Goal: Task Accomplishment & Management: Use online tool/utility

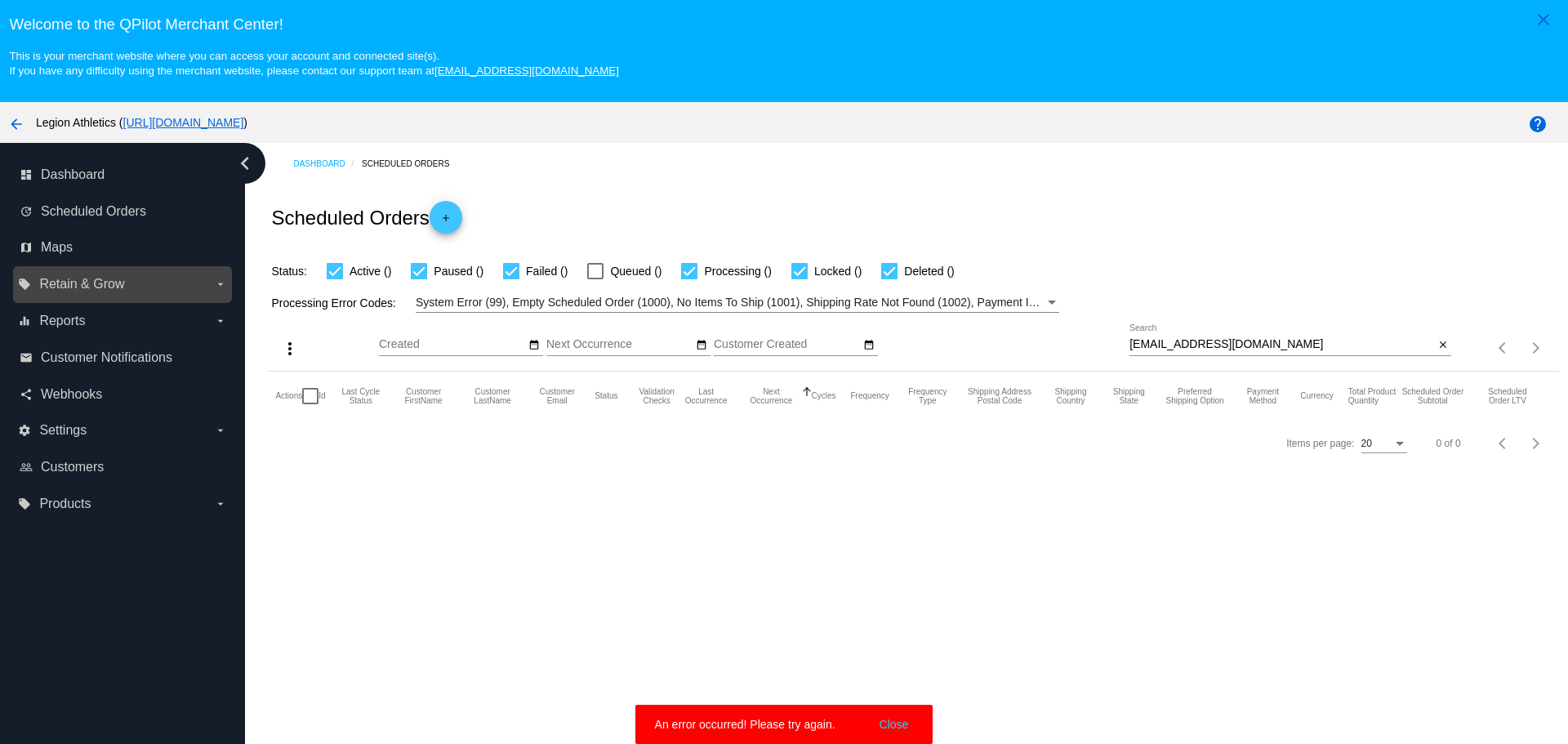
click at [169, 282] on label "local_offer Retain & Grow arrow_drop_down" at bounding box center [122, 284] width 208 height 26
click at [0, 0] on input "local_offer Retain & Grow arrow_drop_down" at bounding box center [0, 0] width 0 height 0
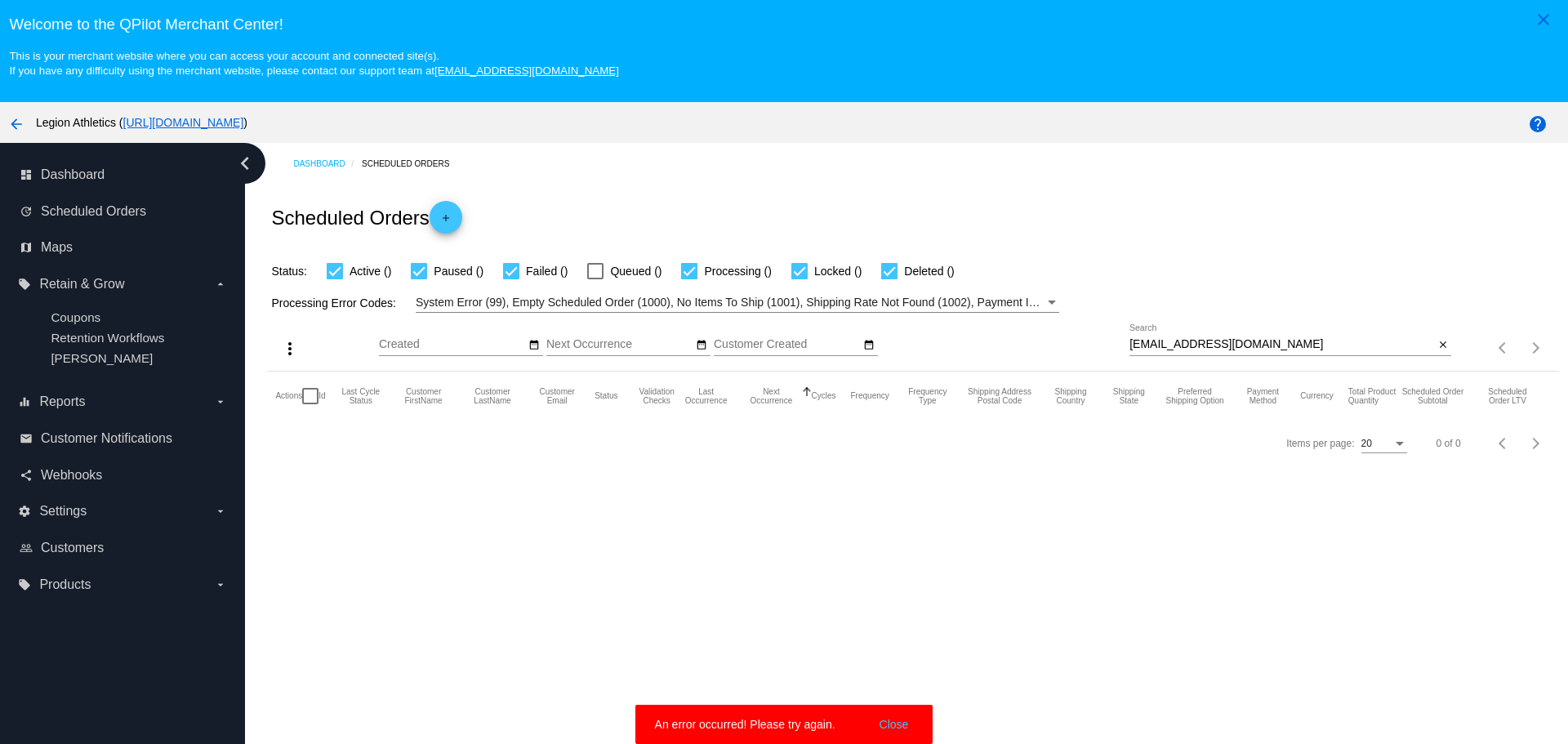
click at [1214, 346] on input "[EMAIL_ADDRESS][DOMAIN_NAME]" at bounding box center [1282, 345] width 305 height 13
drag, startPoint x: 1214, startPoint y: 346, endPoint x: 1173, endPoint y: 346, distance: 41.0
click at [1173, 346] on input "[EMAIL_ADDRESS][DOMAIN_NAME]" at bounding box center [1282, 345] width 305 height 13
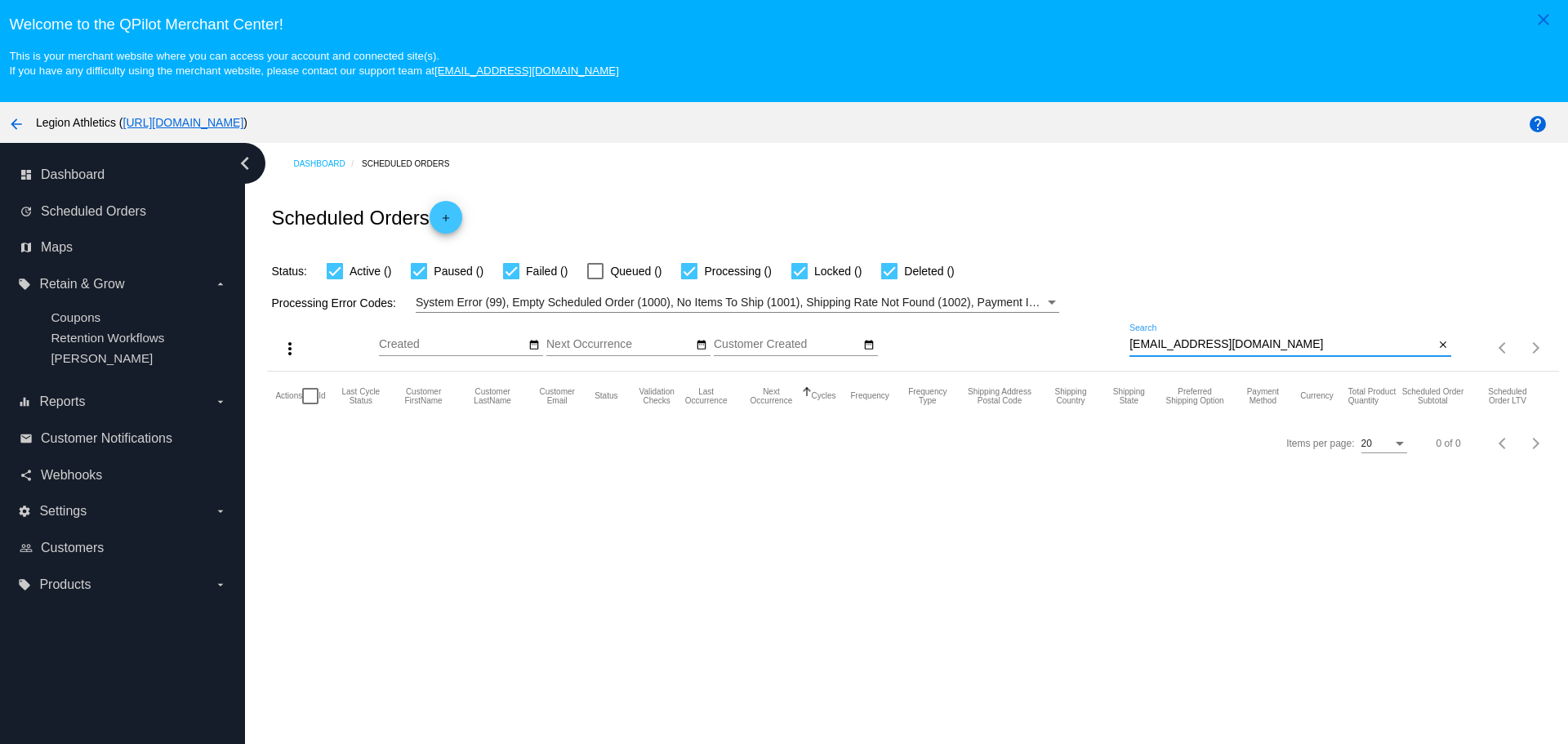
click at [1232, 345] on input "[EMAIL_ADDRESS][DOMAIN_NAME]" at bounding box center [1282, 345] width 305 height 13
click at [1251, 344] on input "[EMAIL_ADDRESS][DOMAIN_NAME]" at bounding box center [1282, 345] width 305 height 13
drag, startPoint x: 1251, startPoint y: 344, endPoint x: 1118, endPoint y: 344, distance: 133.0
click at [1118, 344] on div "more_vert Sep Jan Feb Mar [DATE]" at bounding box center [912, 342] width 1291 height 58
drag, startPoint x: 1118, startPoint y: 344, endPoint x: 1130, endPoint y: 343, distance: 12.0
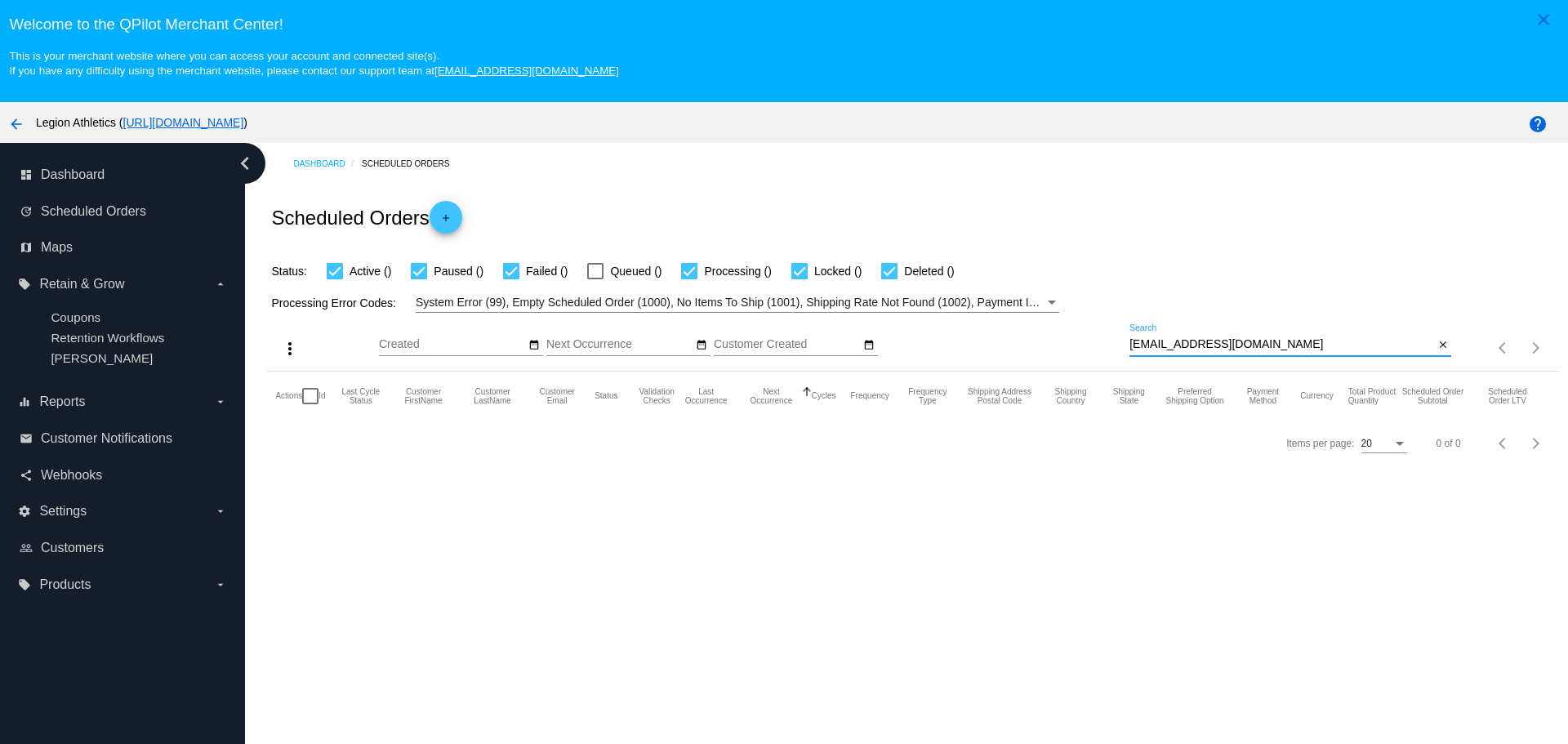
click at [1130, 343] on input "[EMAIL_ADDRESS][DOMAIN_NAME]" at bounding box center [1282, 345] width 305 height 13
paste input "[EMAIL_ADDRESS][DOMAIN_NAME]"
type input "[EMAIL_ADDRESS][DOMAIN_NAME]"
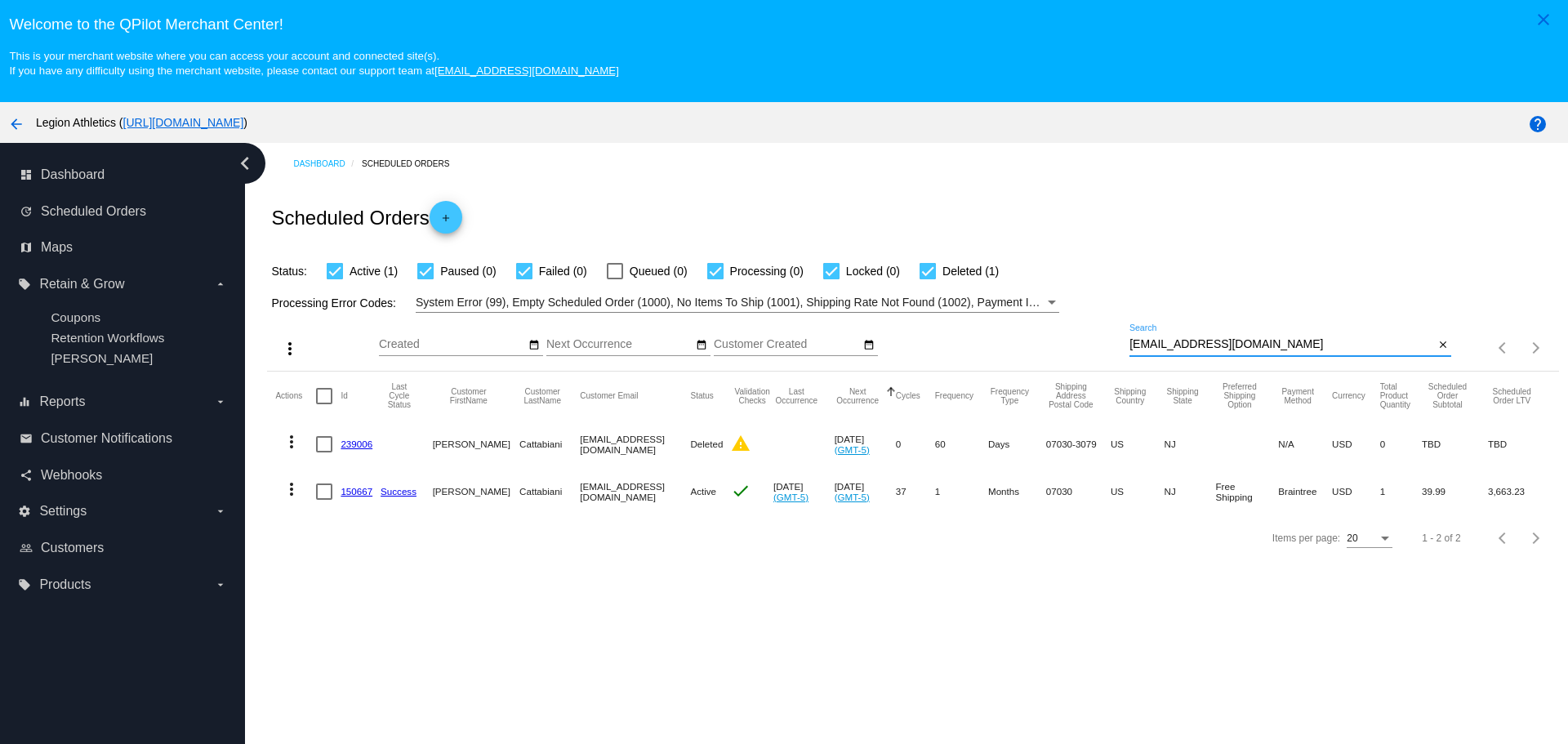
click at [354, 495] on link "150667" at bounding box center [357, 490] width 32 height 10
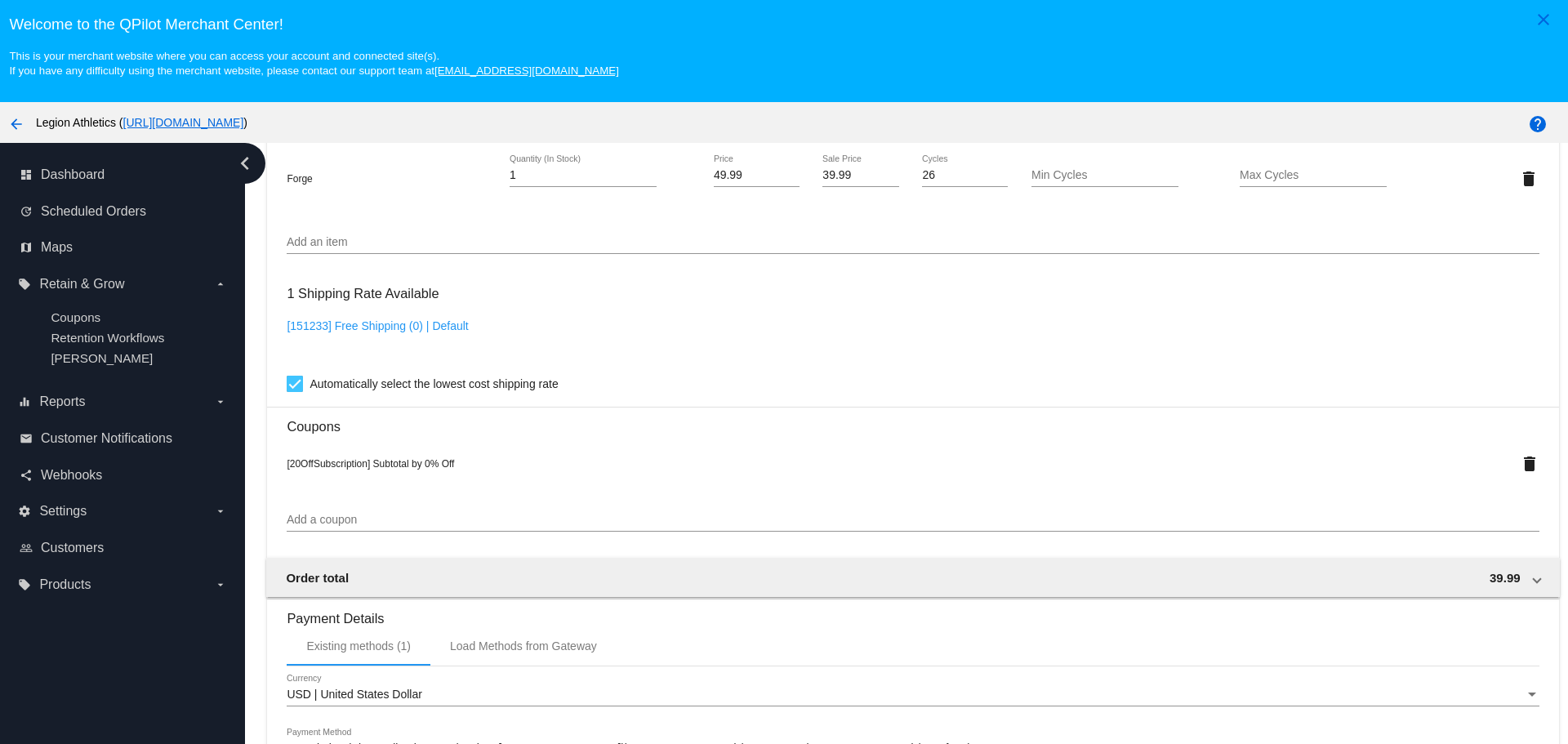
scroll to position [1224, 0]
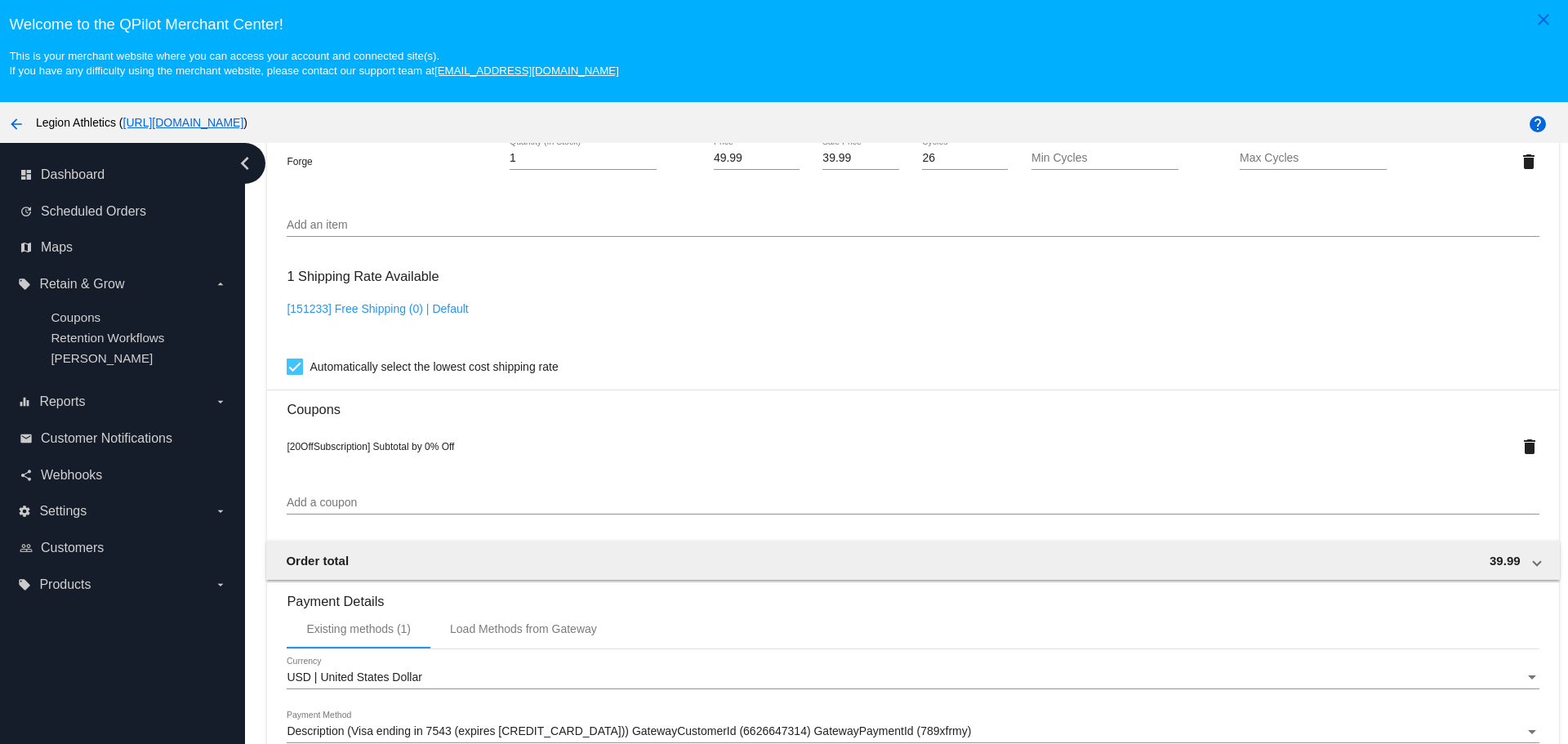
click at [354, 500] on input "Add a coupon" at bounding box center [912, 503] width 1251 height 13
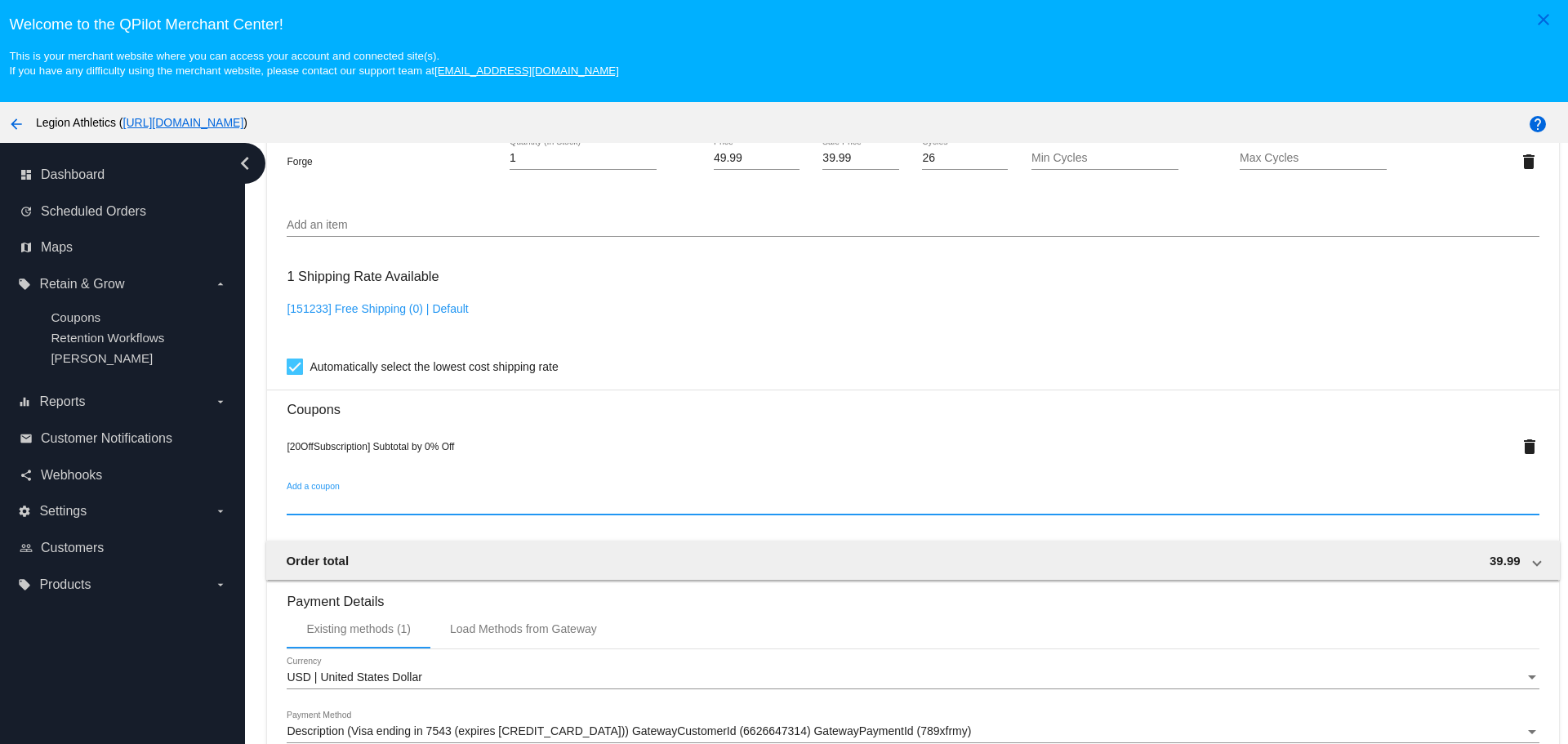
paste input "sub_credit_21.23"
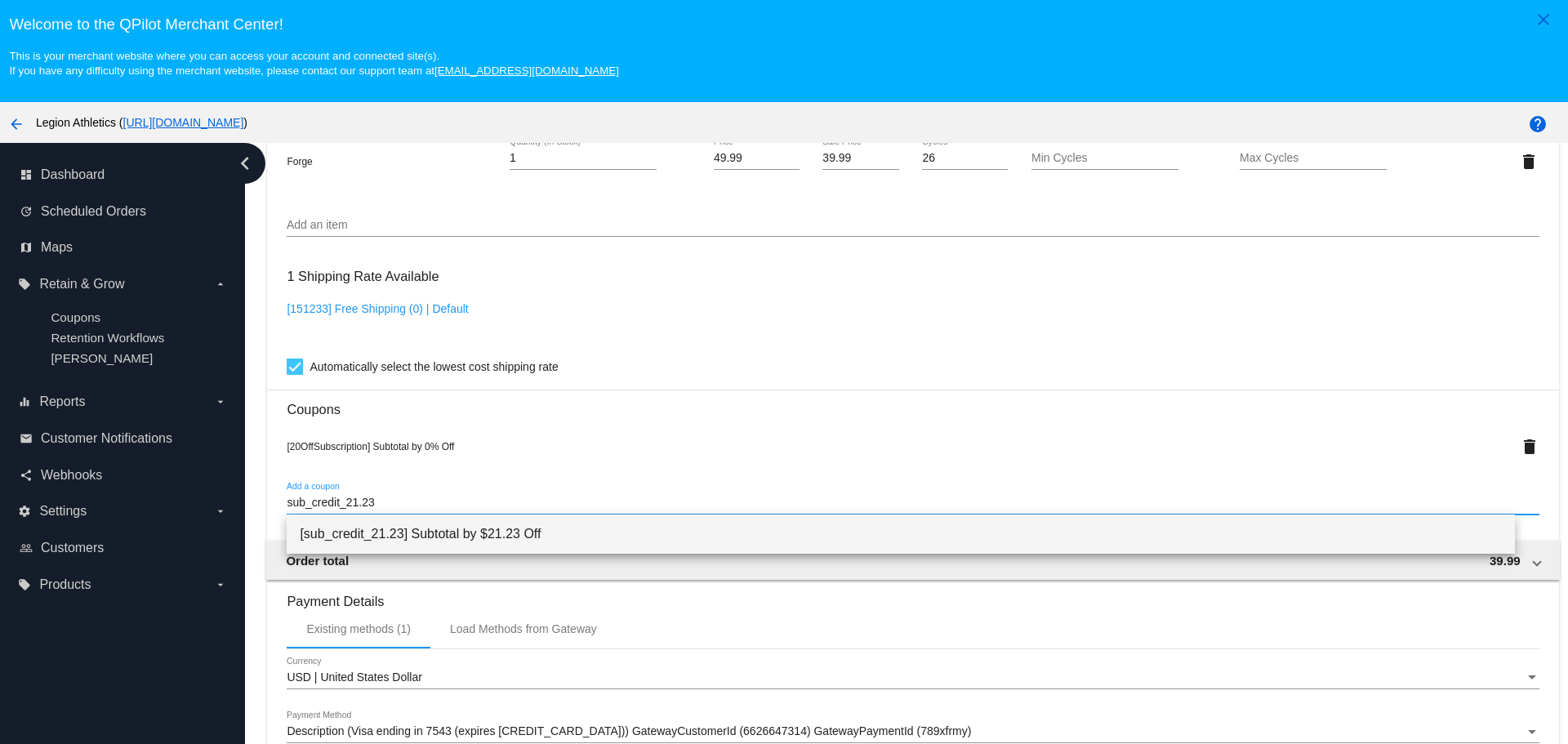
type input "sub_credit_21.23"
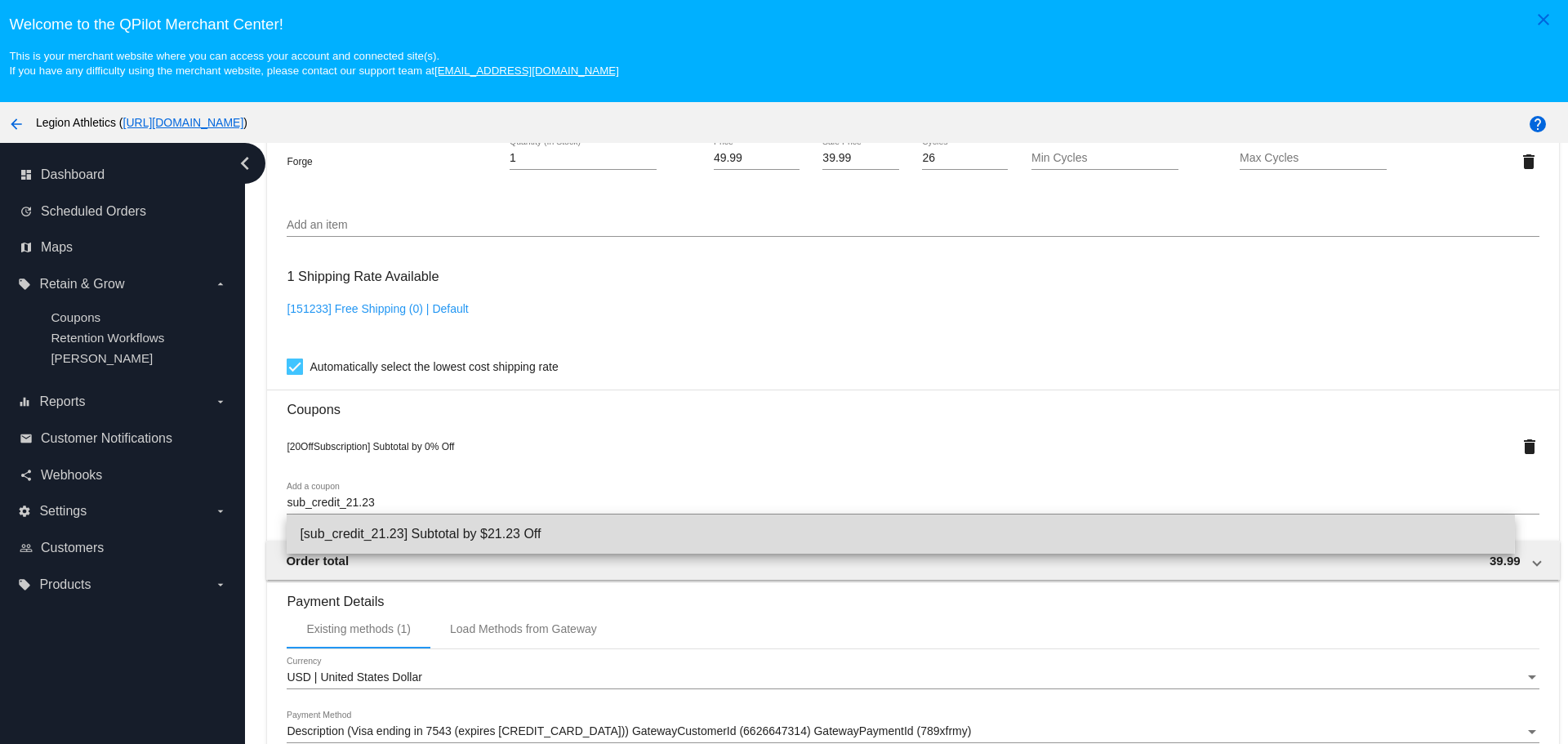
click at [386, 527] on span "[sub_credit_21.23] Subtotal by $21.23 Off" at bounding box center [900, 534] width 1201 height 39
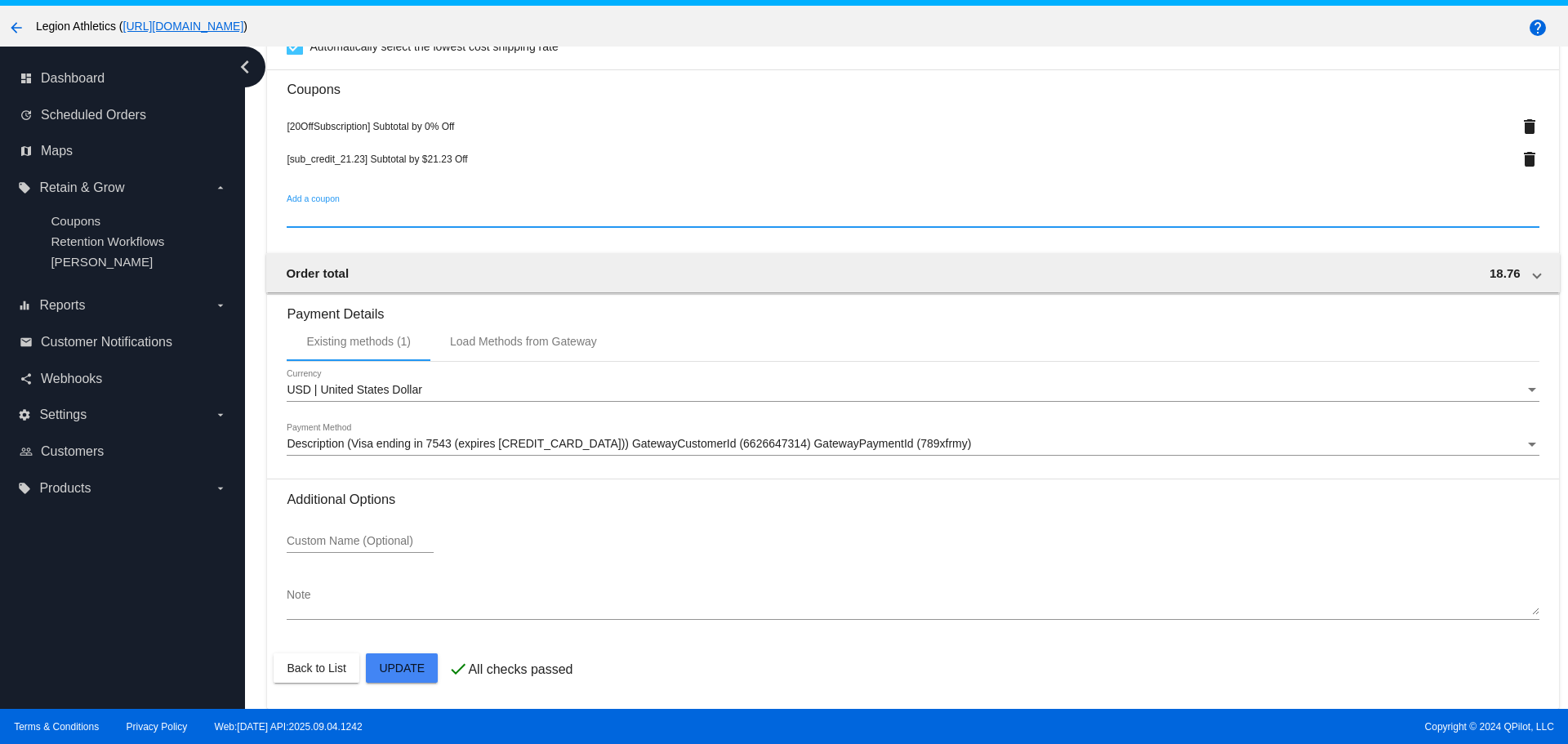
scroll to position [102, 0]
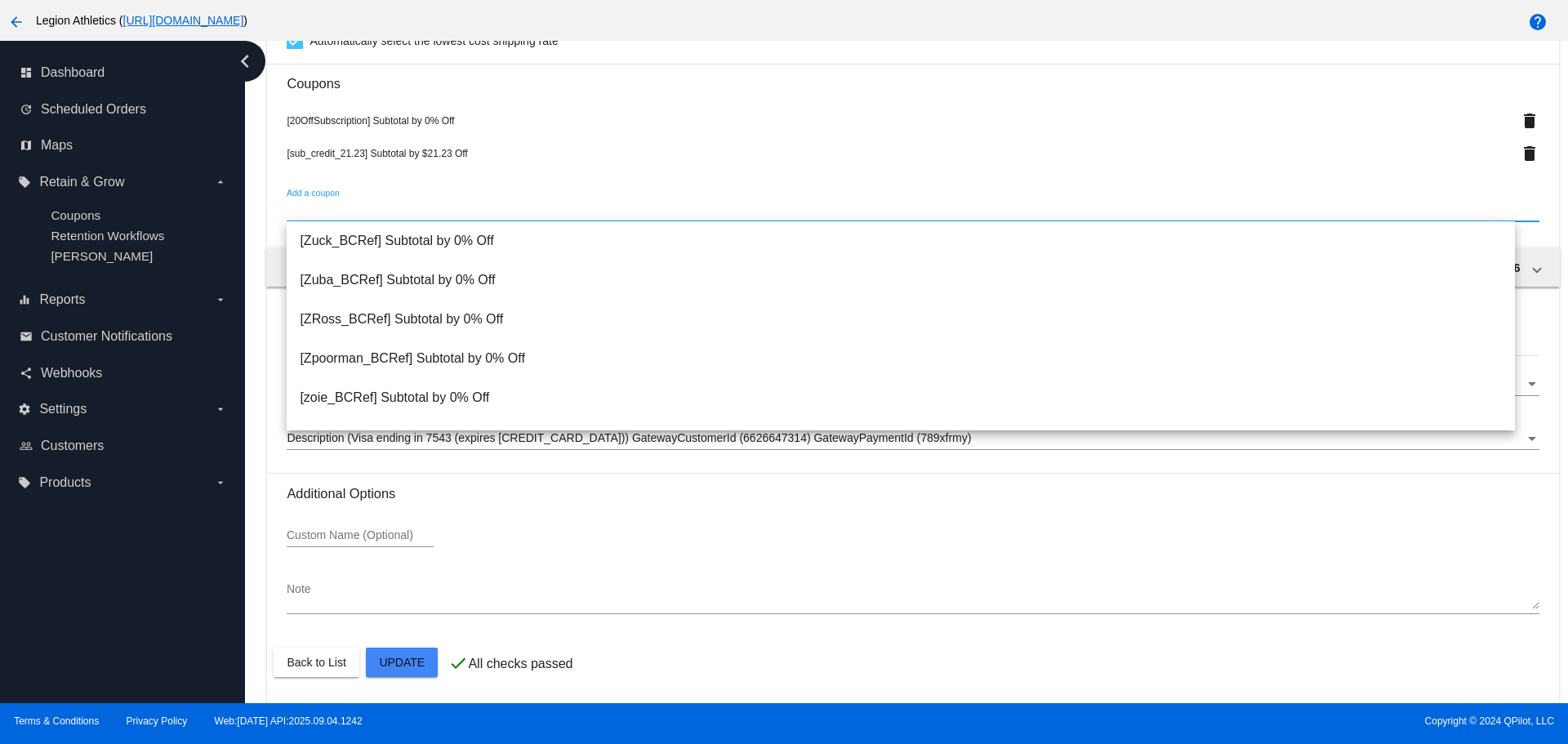
click at [759, 718] on span "Terms & Conditions Privacy Policy Web:[DATE] API:2025.09.04.1242" at bounding box center [392, 721] width 756 height 11
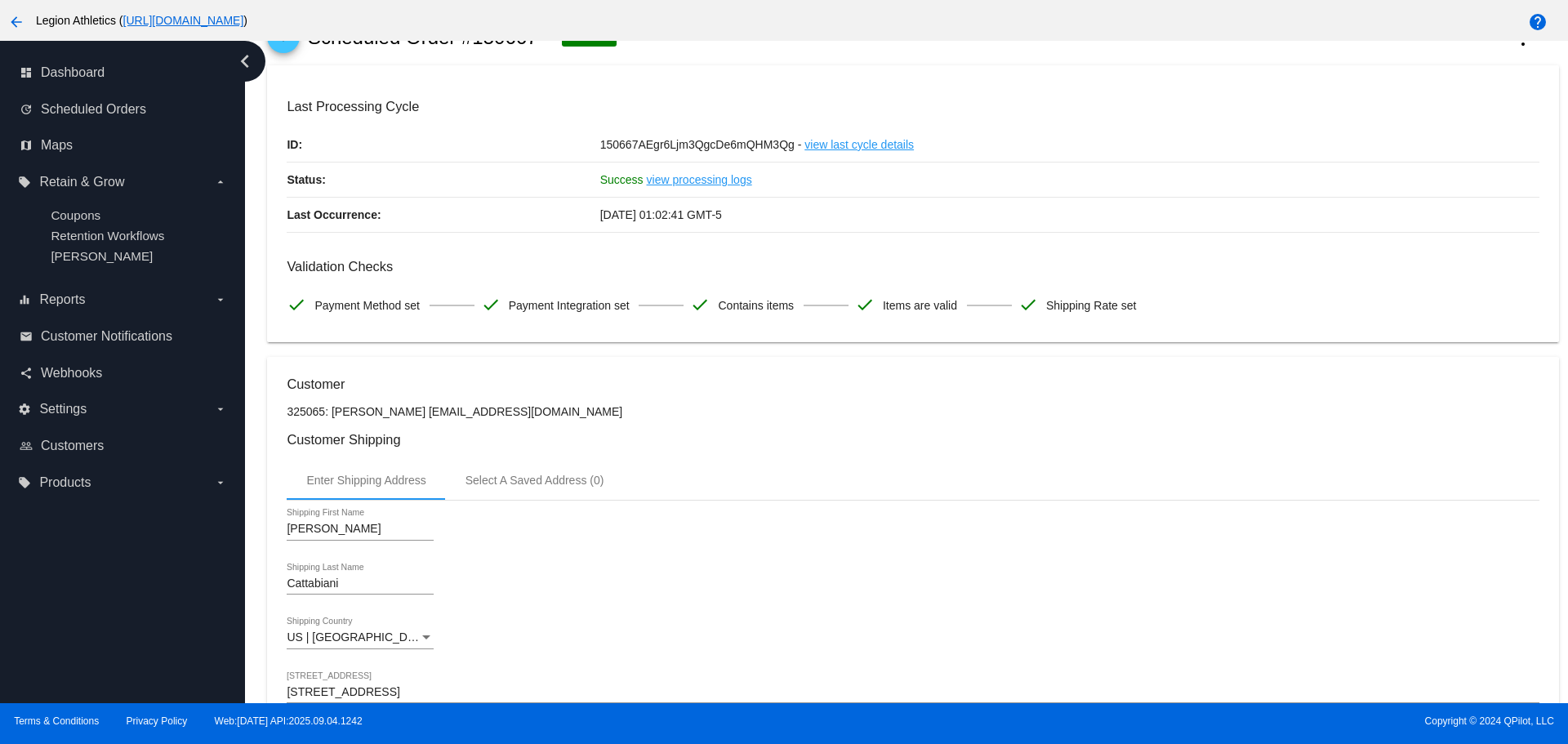
scroll to position [0, 0]
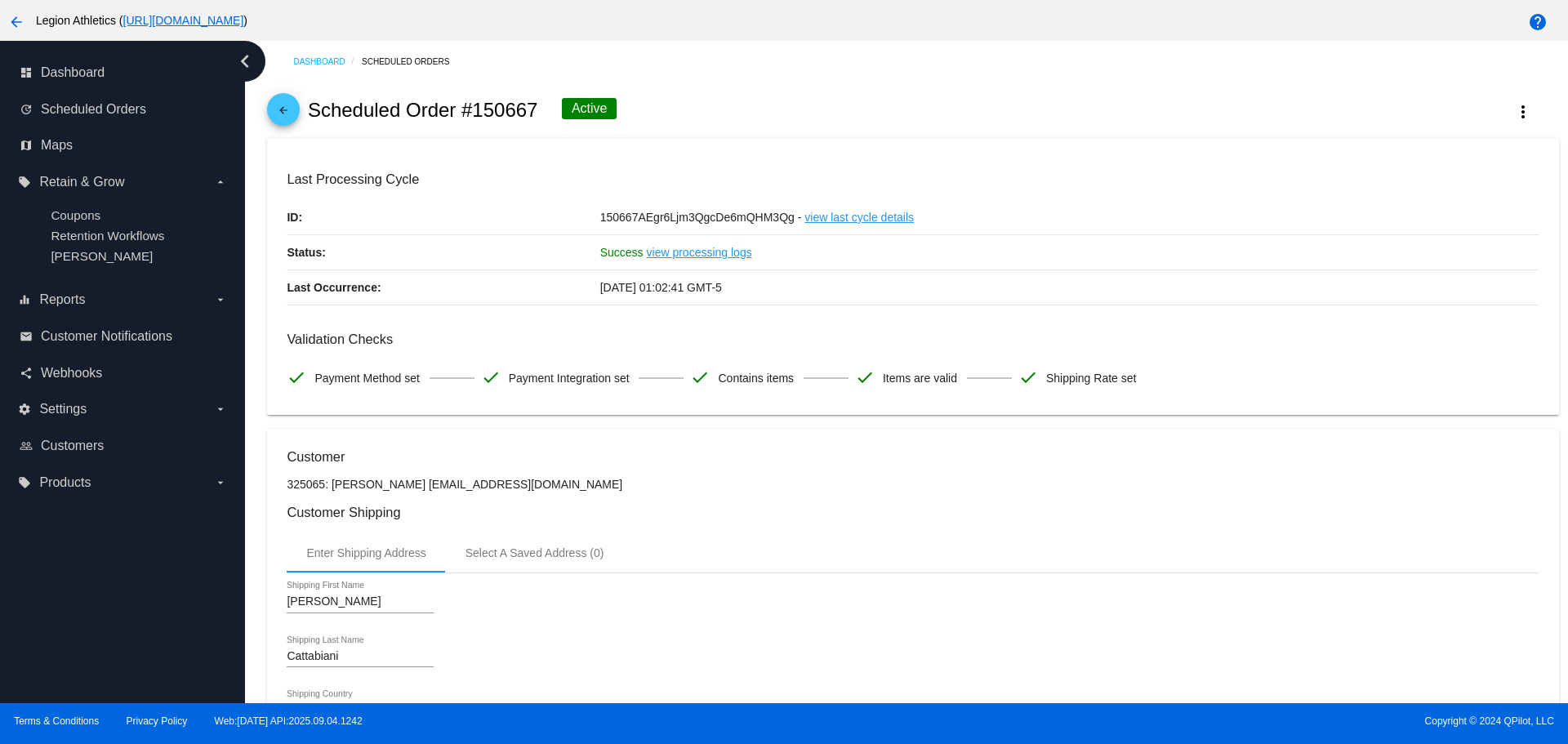
click at [317, 100] on h2 "Scheduled Order #150667" at bounding box center [423, 110] width 230 height 23
drag, startPoint x: 317, startPoint y: 100, endPoint x: 490, endPoint y: 105, distance: 173.1
click at [490, 105] on h2 "Scheduled Order #150667" at bounding box center [423, 110] width 230 height 23
copy h2 "Scheduled Order #150667"
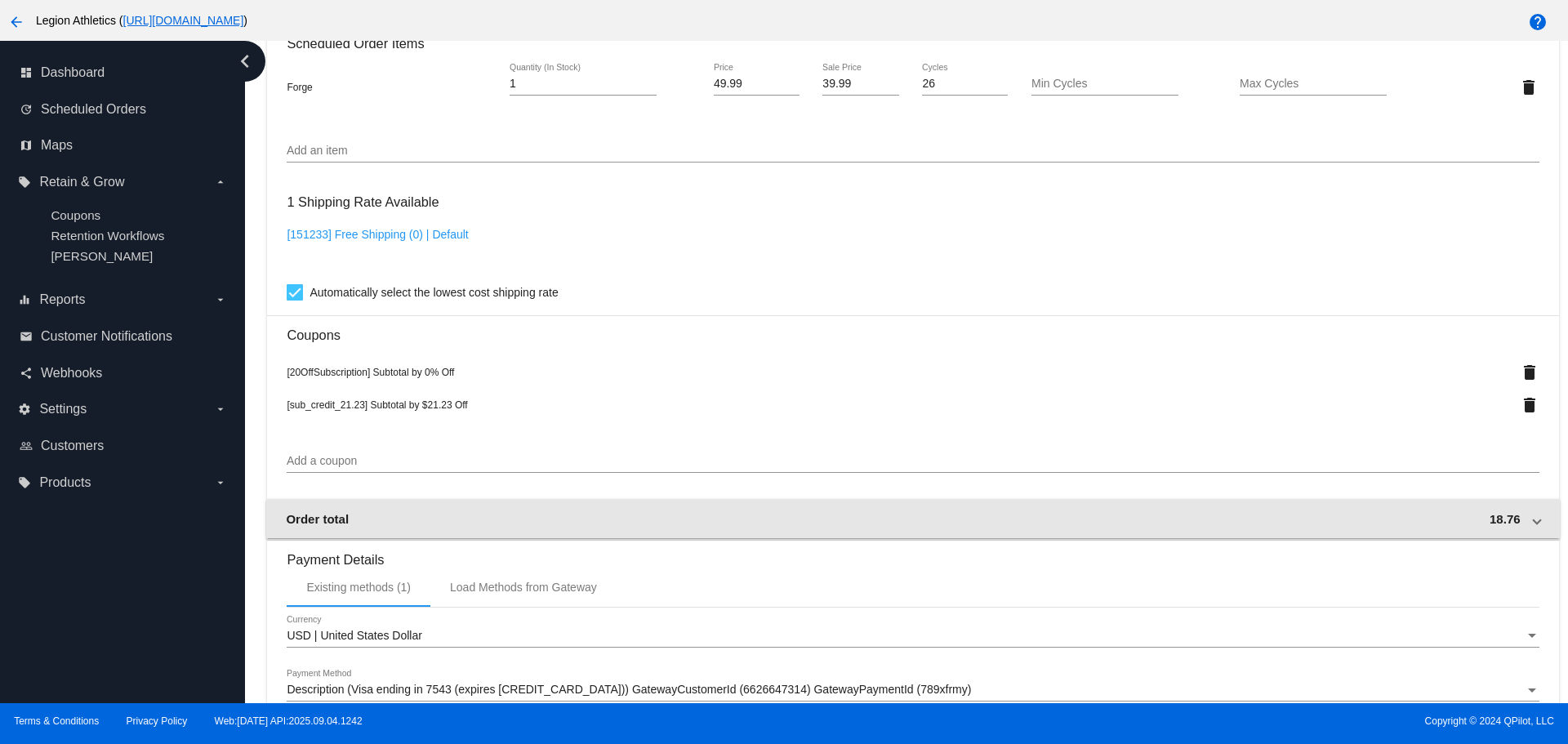
scroll to position [1366, 0]
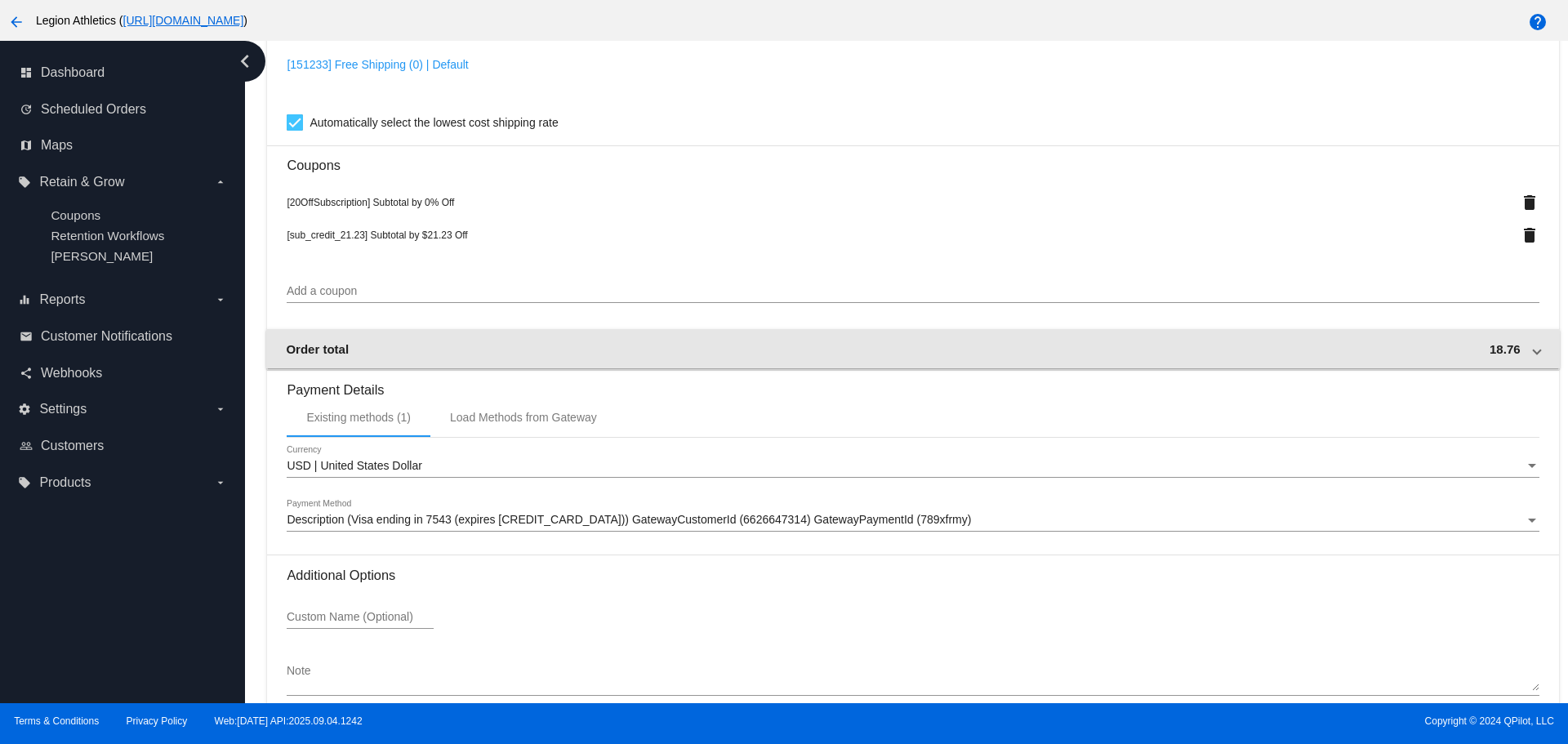
click at [671, 359] on mat-expansion-panel-header "Order total 18.76" at bounding box center [912, 348] width 1292 height 39
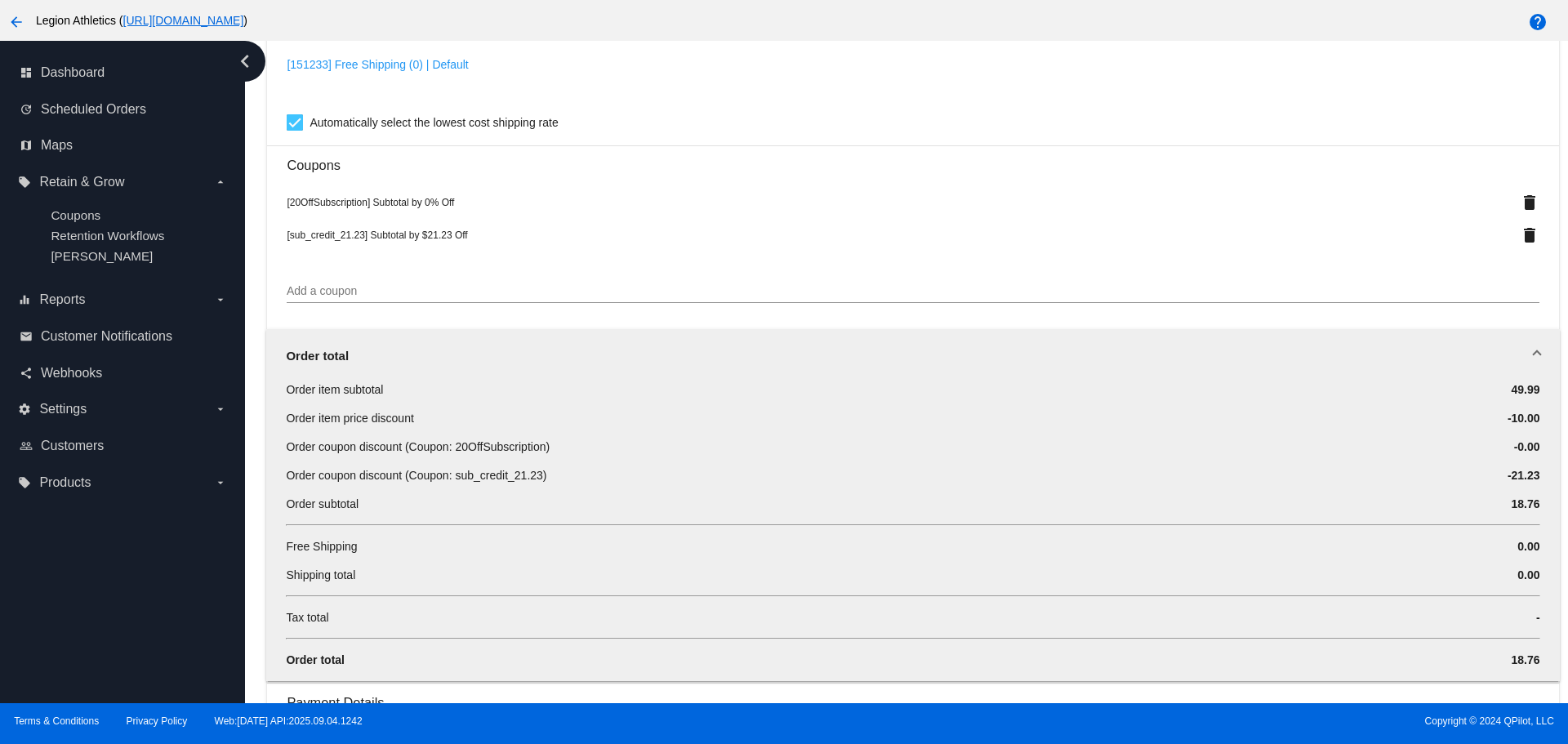
click at [671, 359] on div "Order total" at bounding box center [909, 355] width 1247 height 14
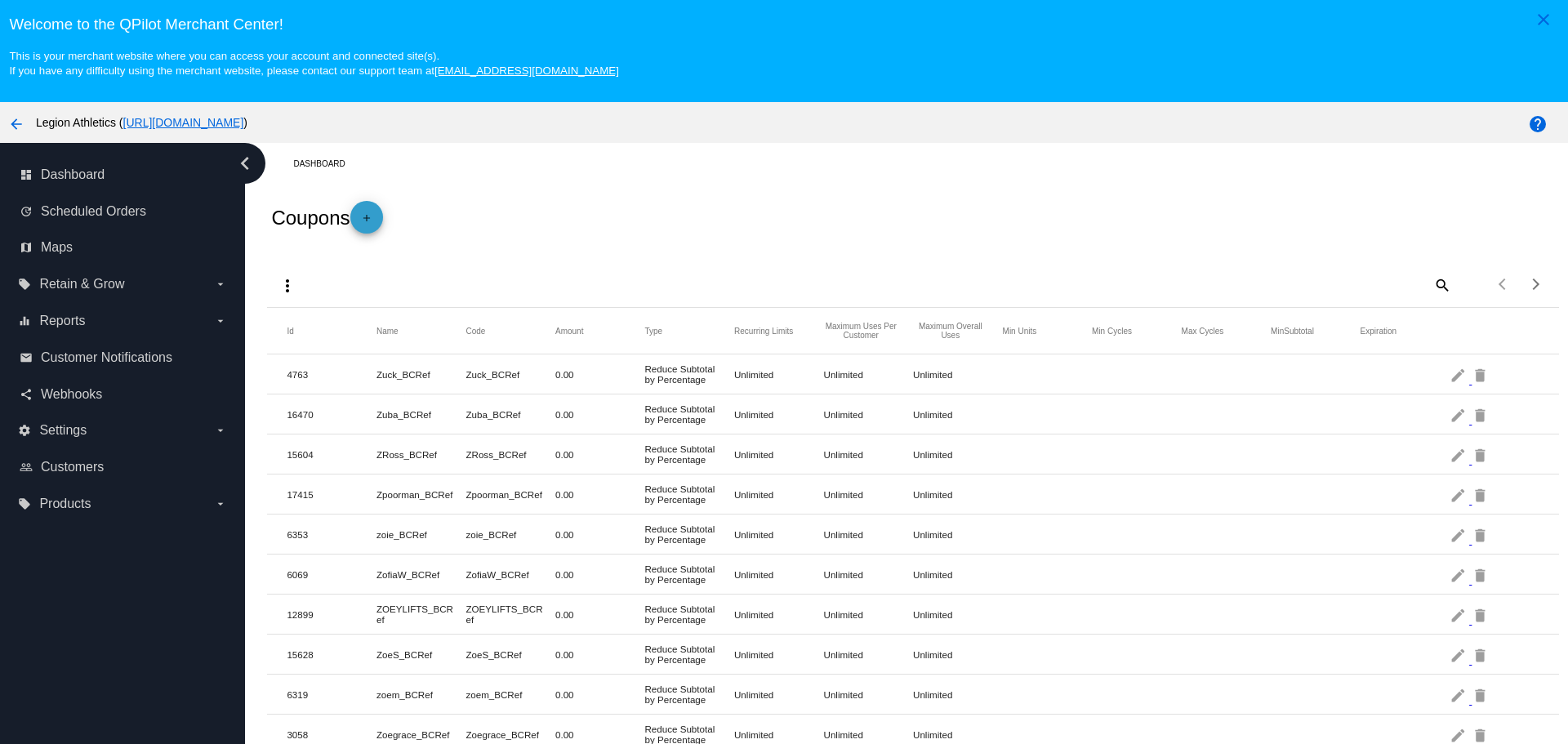
click at [376, 213] on mat-icon "add" at bounding box center [366, 222] width 20 height 20
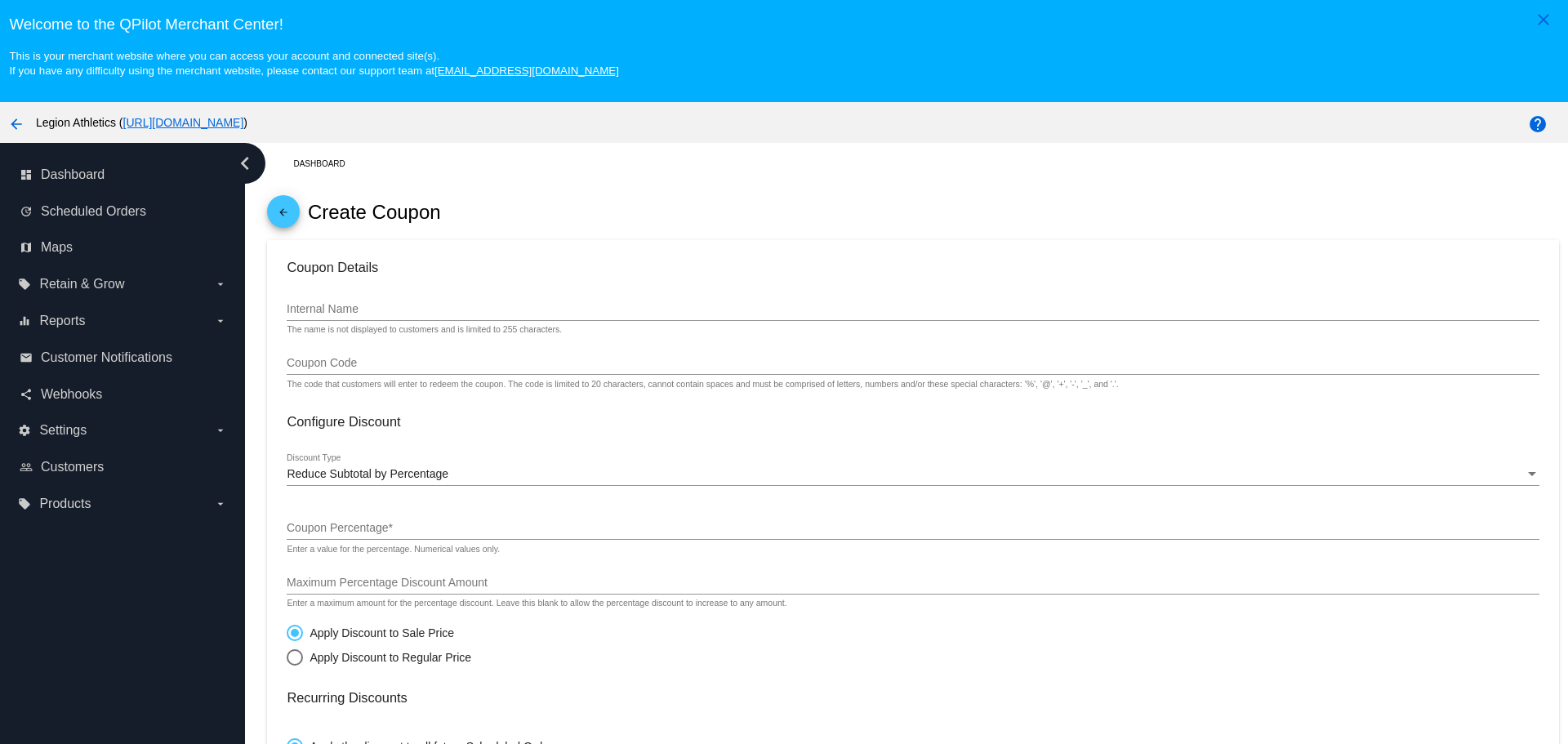
click at [303, 303] on input "Internal Name" at bounding box center [912, 309] width 1251 height 13
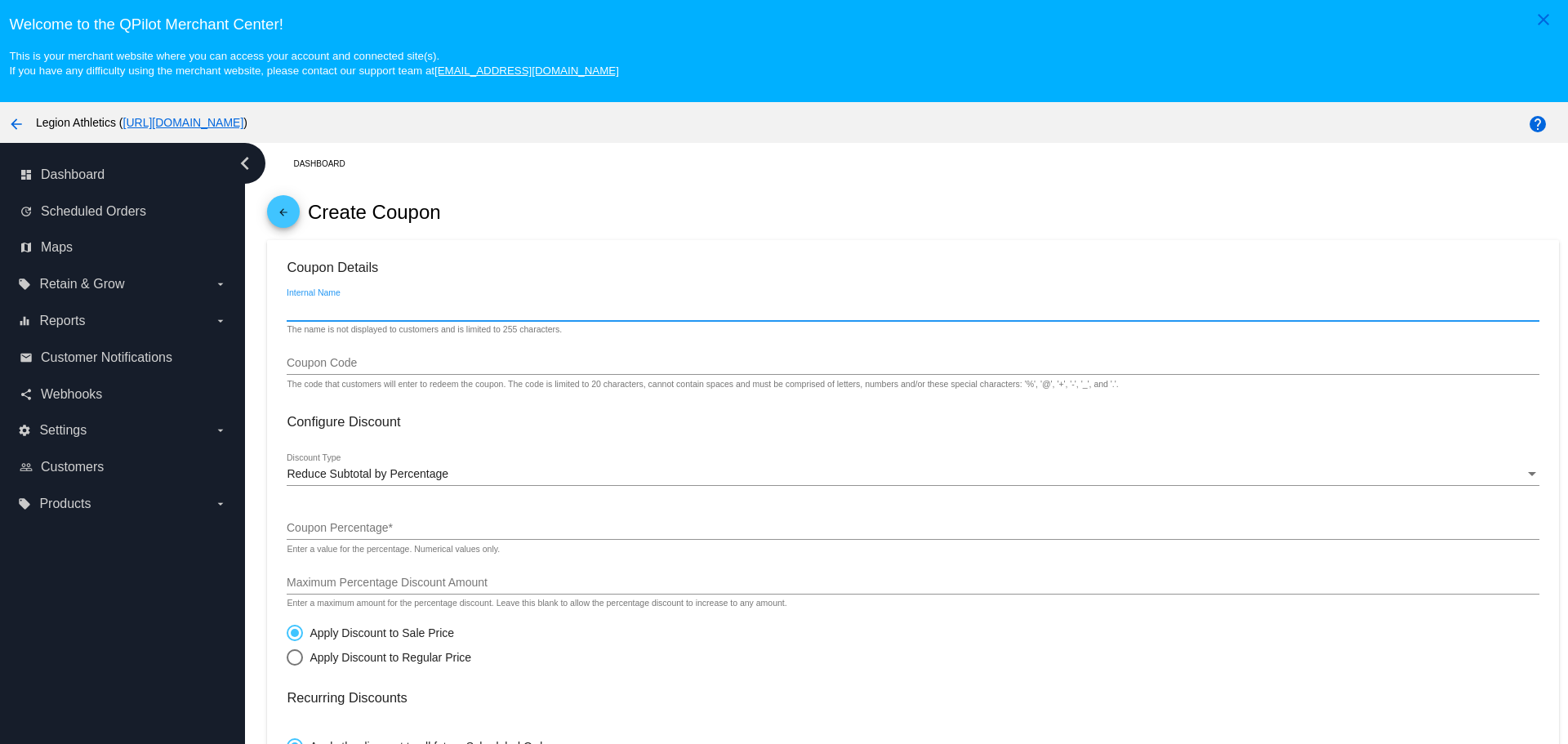
click at [303, 303] on input "Internal Name" at bounding box center [912, 309] width 1251 height 13
click at [322, 311] on input "sub_Tom_credit_21.23" at bounding box center [912, 309] width 1251 height 13
click at [334, 311] on input "sub_Tom_credit_21.23" at bounding box center [912, 309] width 1251 height 13
click at [335, 311] on input "sub_credit_21.23" at bounding box center [912, 309] width 1251 height 13
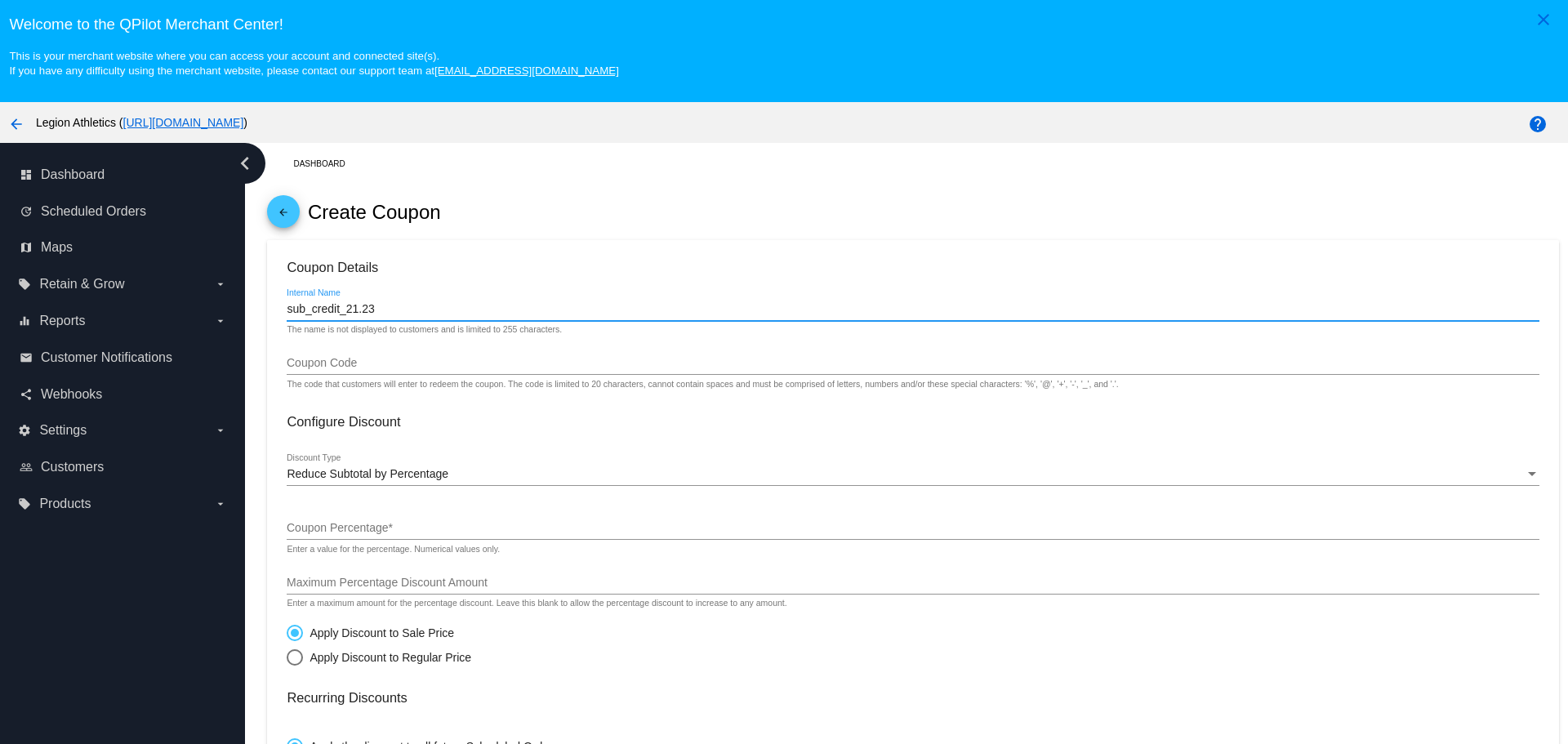
click at [335, 311] on input "sub_credit_21.23" at bounding box center [912, 309] width 1251 height 13
type input "sub_credit_21.23"
click at [348, 365] on input "Coupon Code" at bounding box center [912, 363] width 1251 height 13
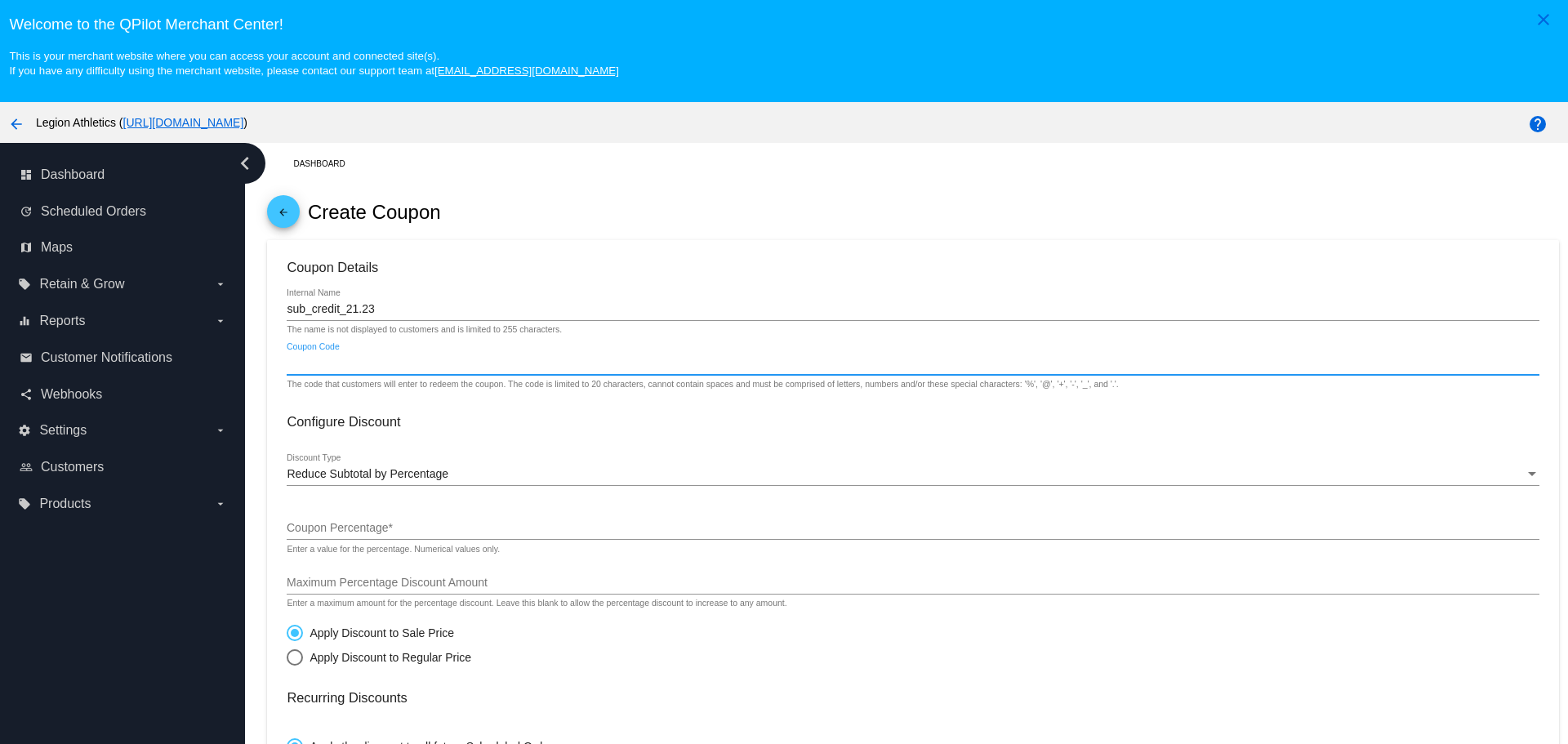
paste input "sub_credit_21.23"
type input "sub_credit_21.23"
click at [334, 463] on div "Reduce Subtotal by Percentage Discount Type" at bounding box center [912, 470] width 1251 height 32
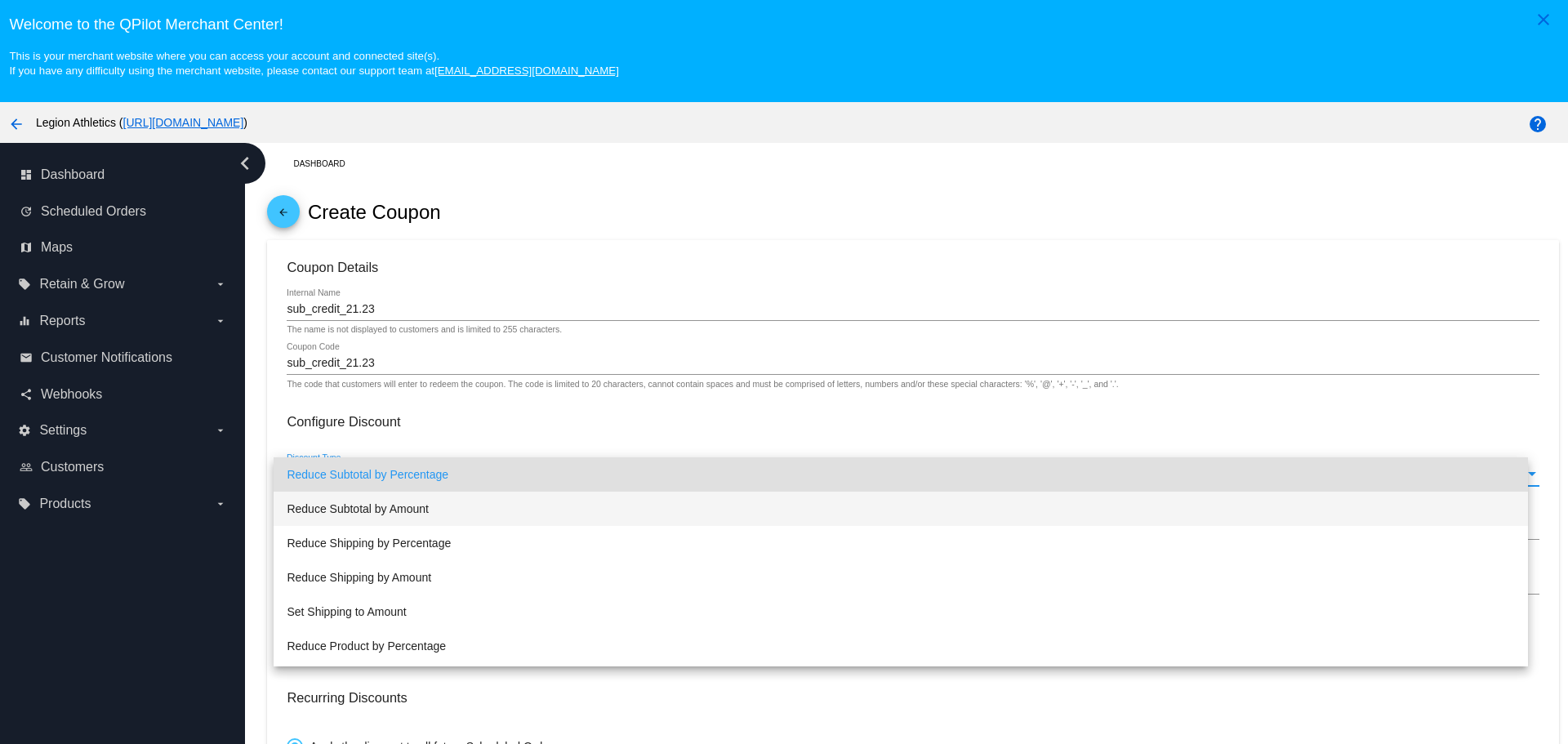
click at [346, 510] on span "Reduce Subtotal by Amount" at bounding box center [900, 508] width 1227 height 34
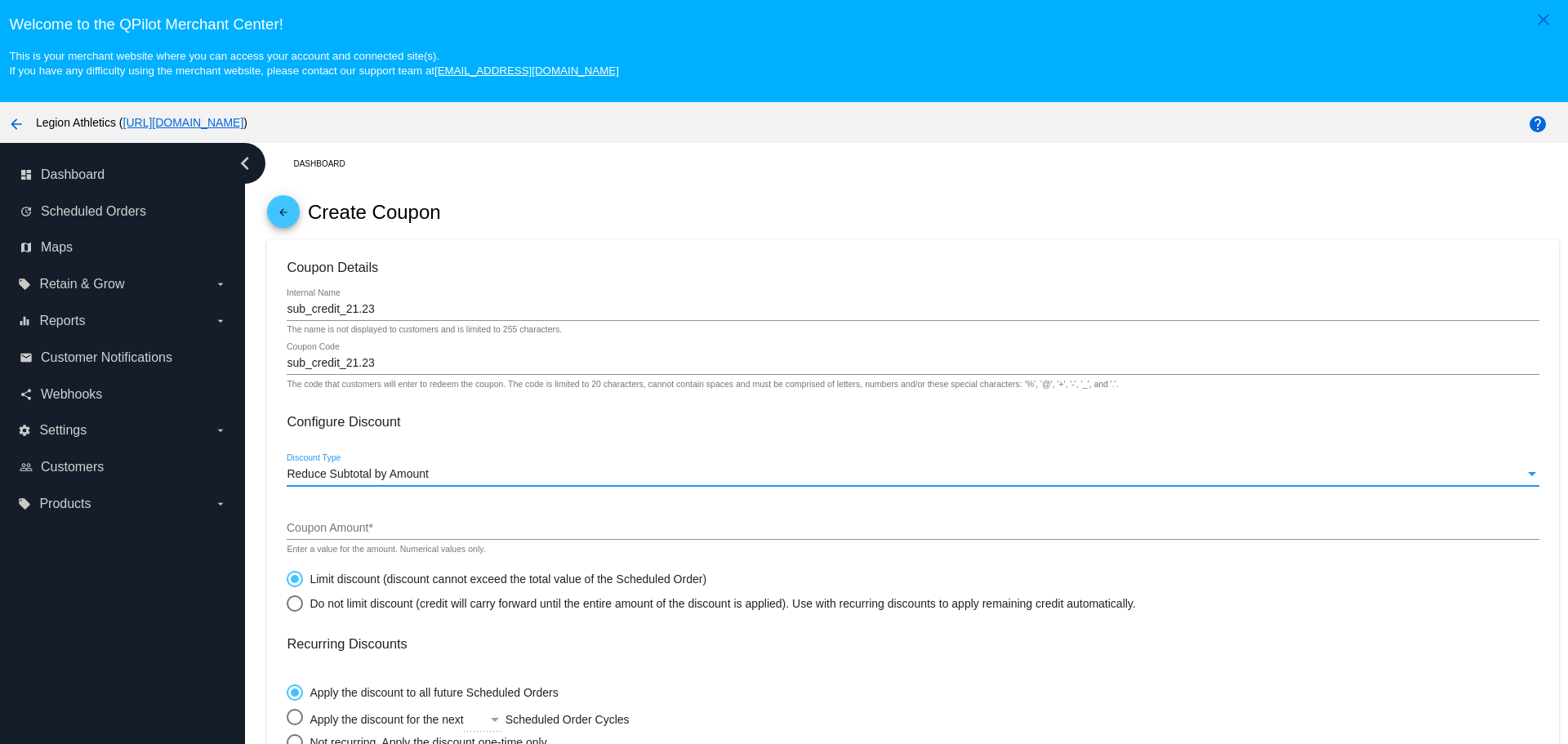
click at [350, 531] on input "Coupon Amount *" at bounding box center [912, 529] width 1251 height 13
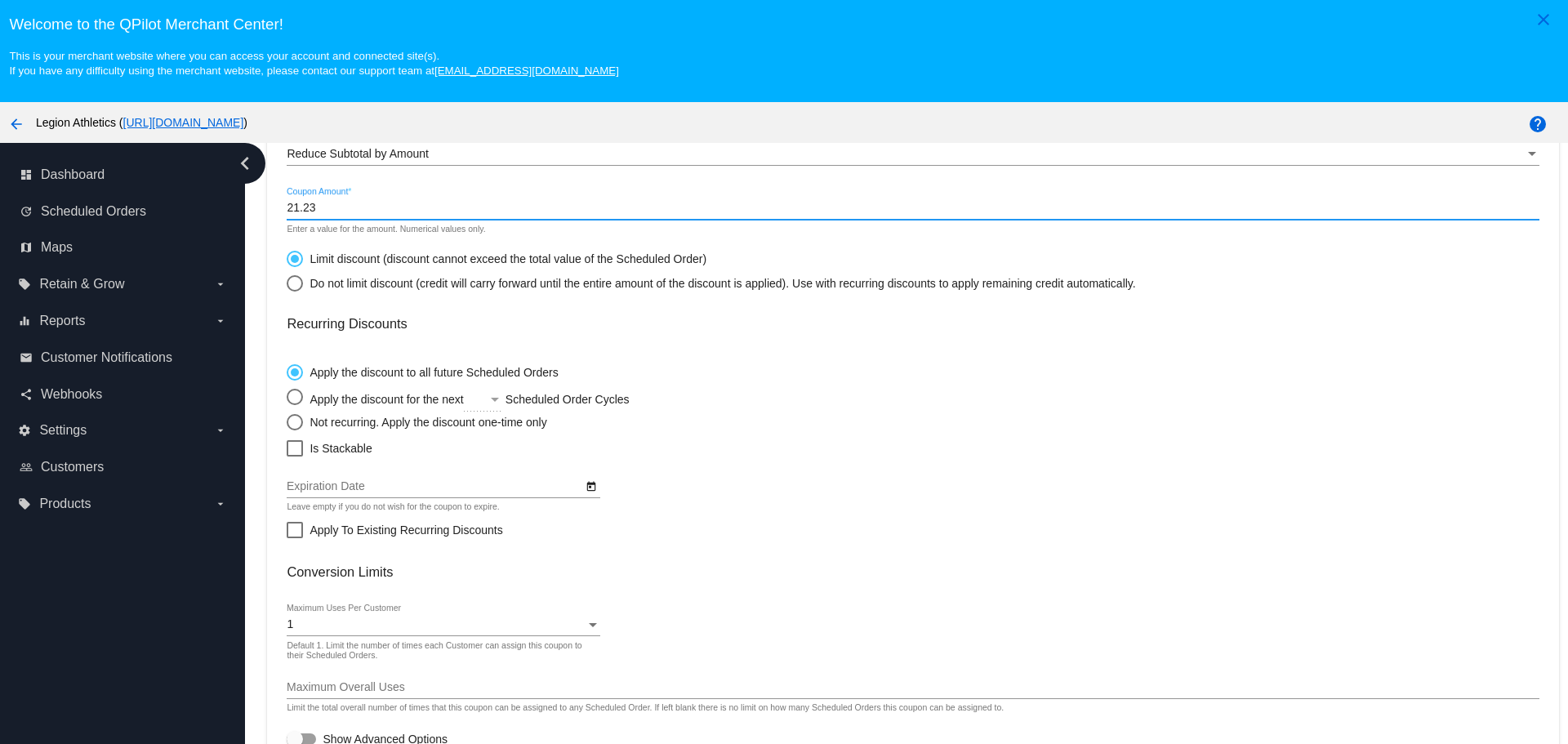
scroll to position [326, 0]
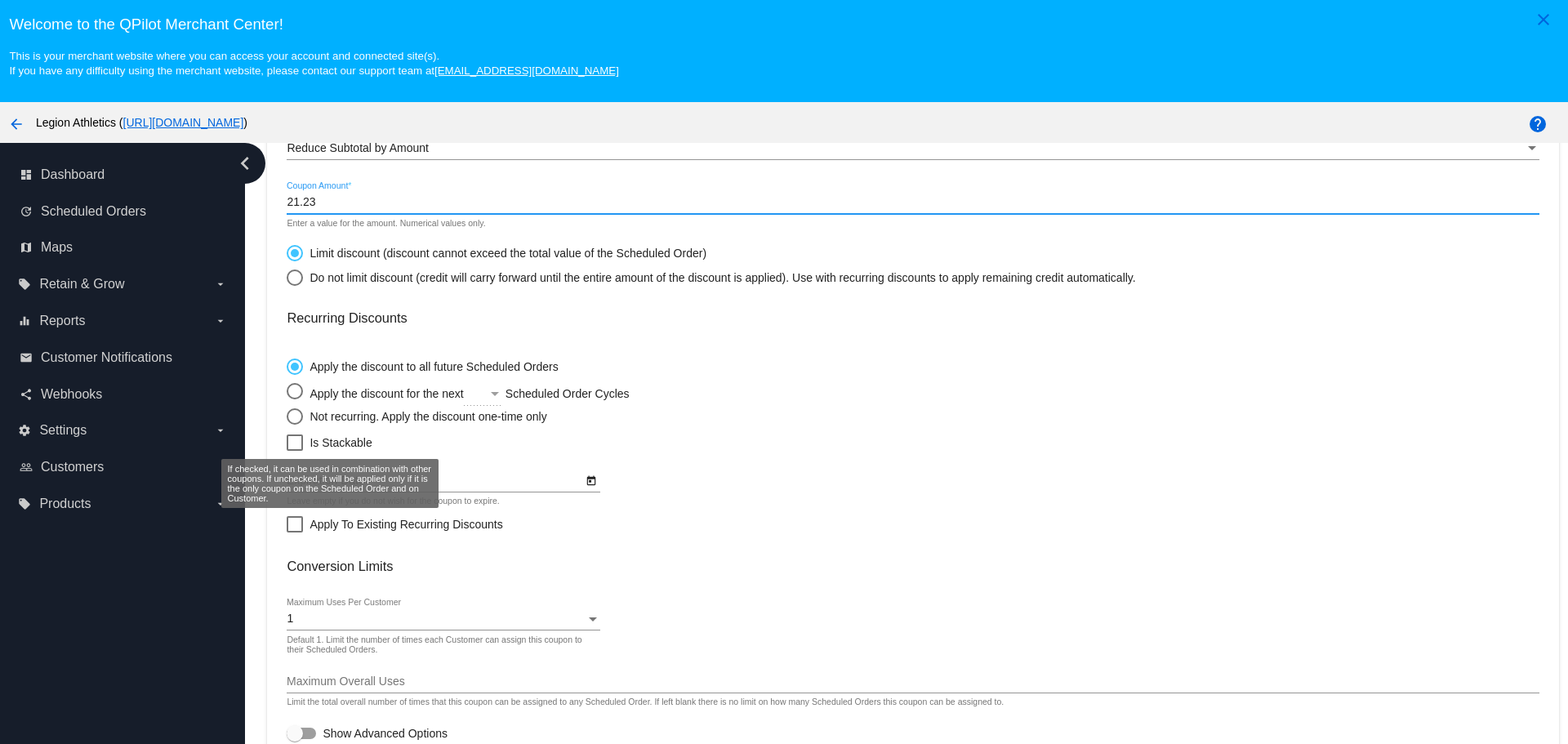
type input "21.23"
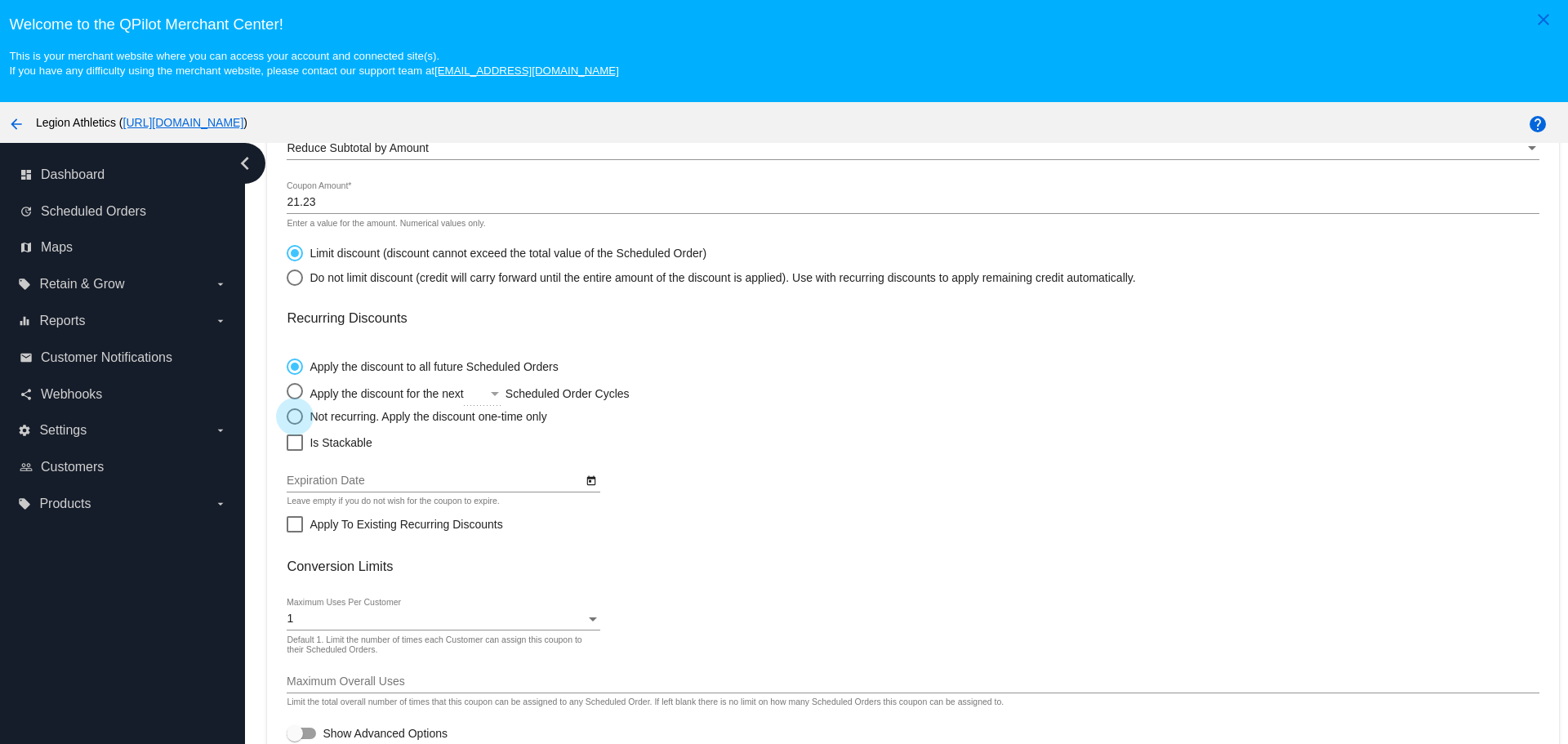
click at [294, 422] on div "Select an option" at bounding box center [295, 416] width 17 height 17
click at [287, 416] on input "Not recurring. Apply the discount one-time only" at bounding box center [286, 415] width 1 height 1
radio input "true"
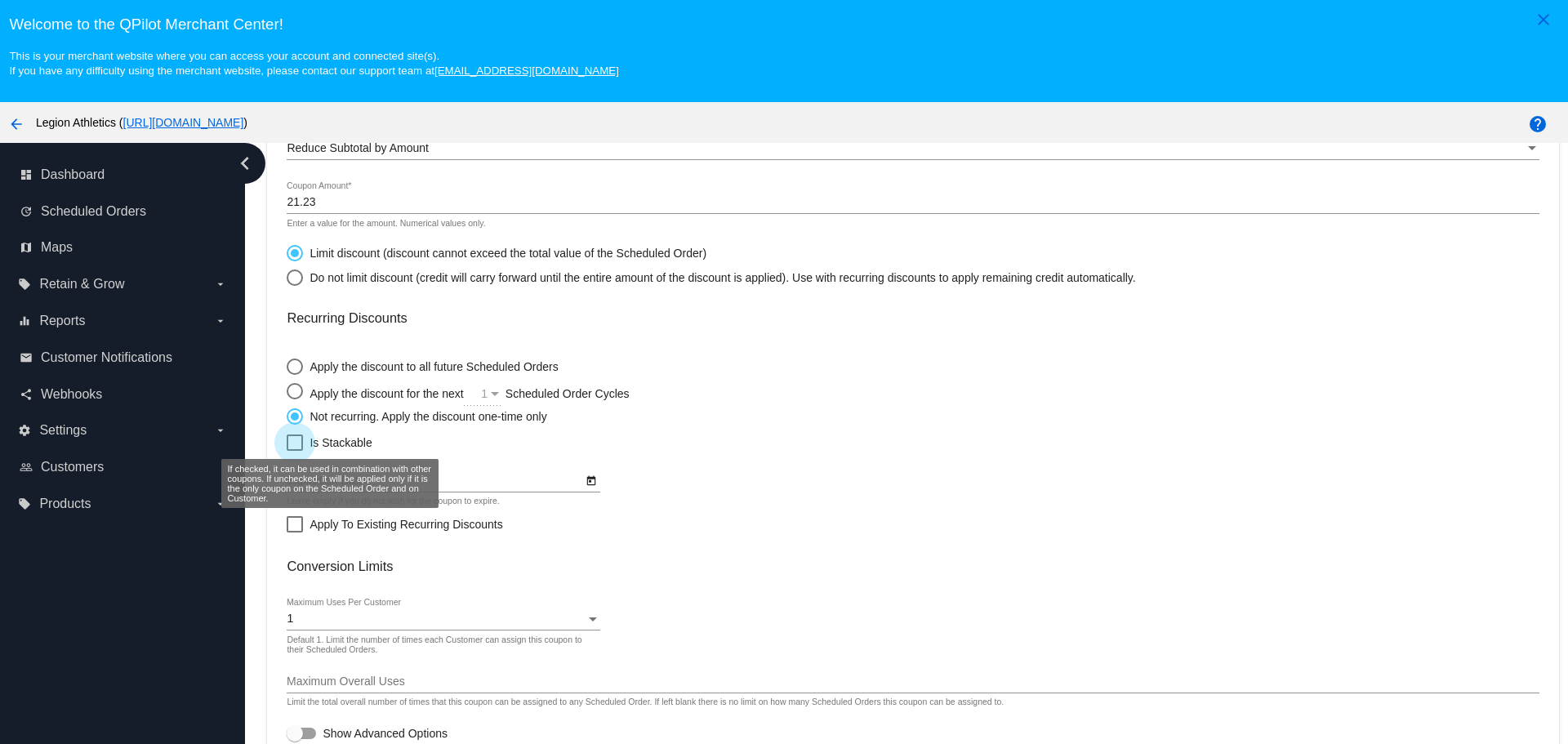
click at [304, 444] on label "Is Stackable" at bounding box center [329, 442] width 85 height 20
click at [294, 450] on input "Is Stackable" at bounding box center [294, 450] width 1 height 1
checkbox input "true"
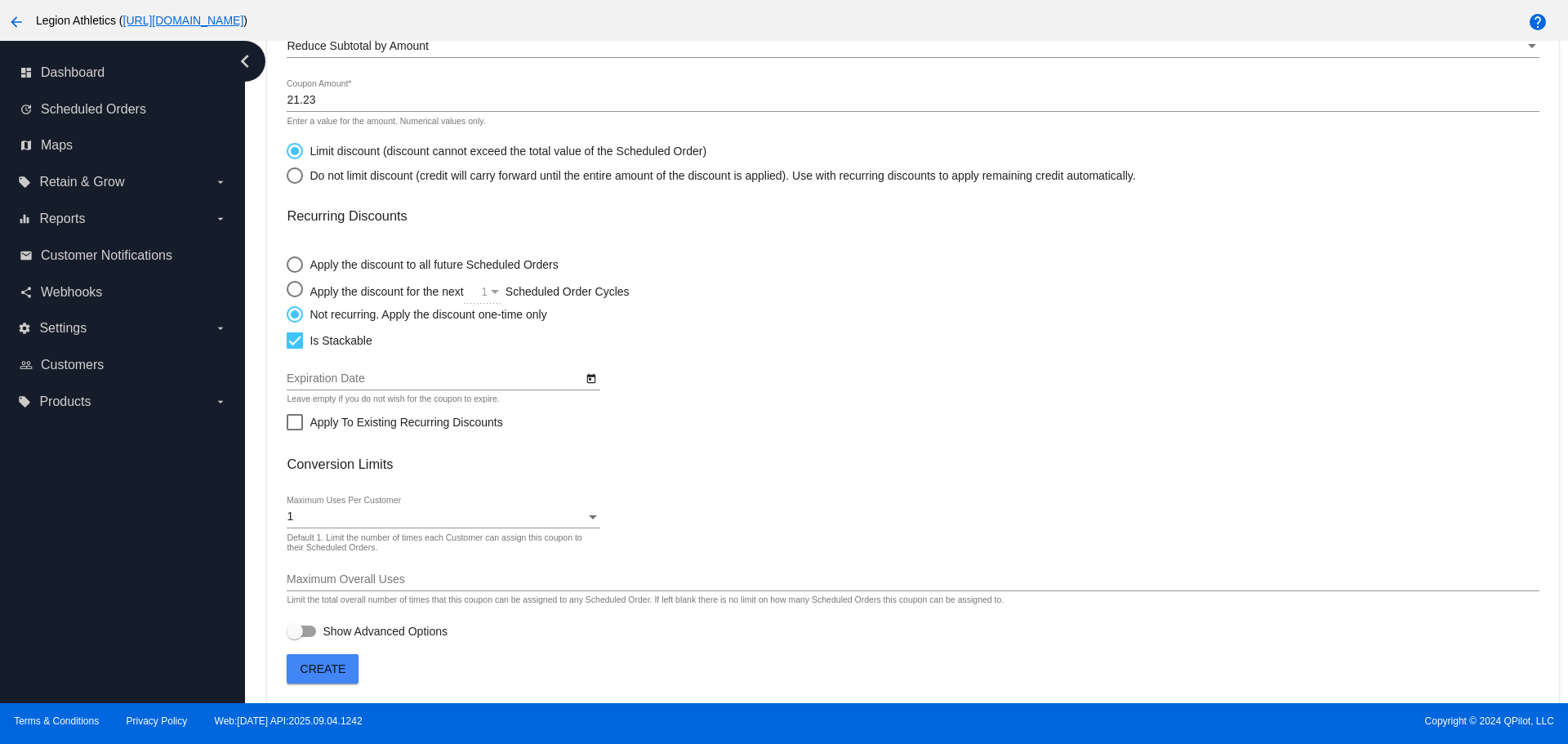
click at [334, 667] on span "Create" at bounding box center [322, 669] width 46 height 13
